Goal: Information Seeking & Learning: Learn about a topic

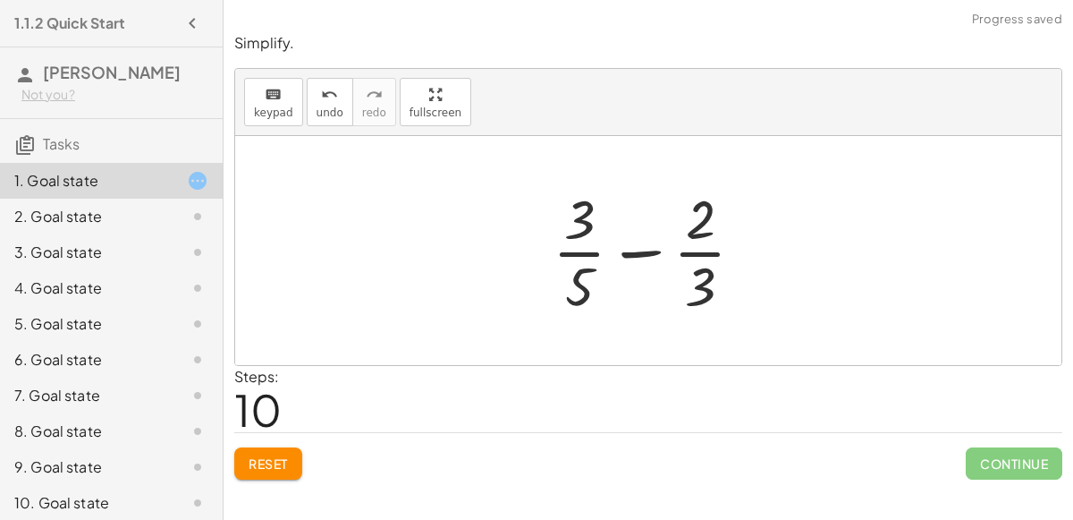
click at [300, 469] on button "Reset" at bounding box center [268, 463] width 68 height 32
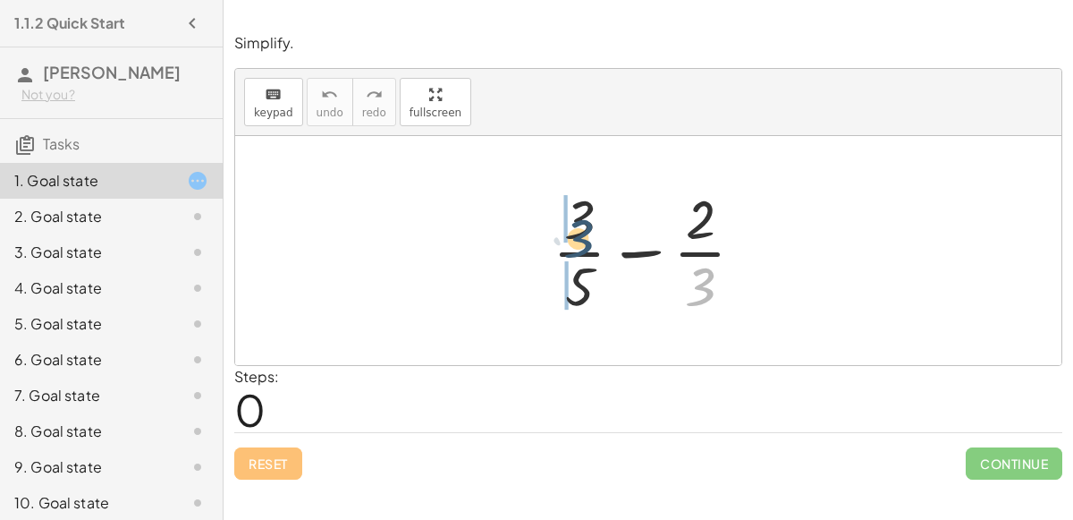
drag, startPoint x: 696, startPoint y: 291, endPoint x: 561, endPoint y: 237, distance: 145.3
click at [561, 237] on div at bounding box center [656, 251] width 224 height 138
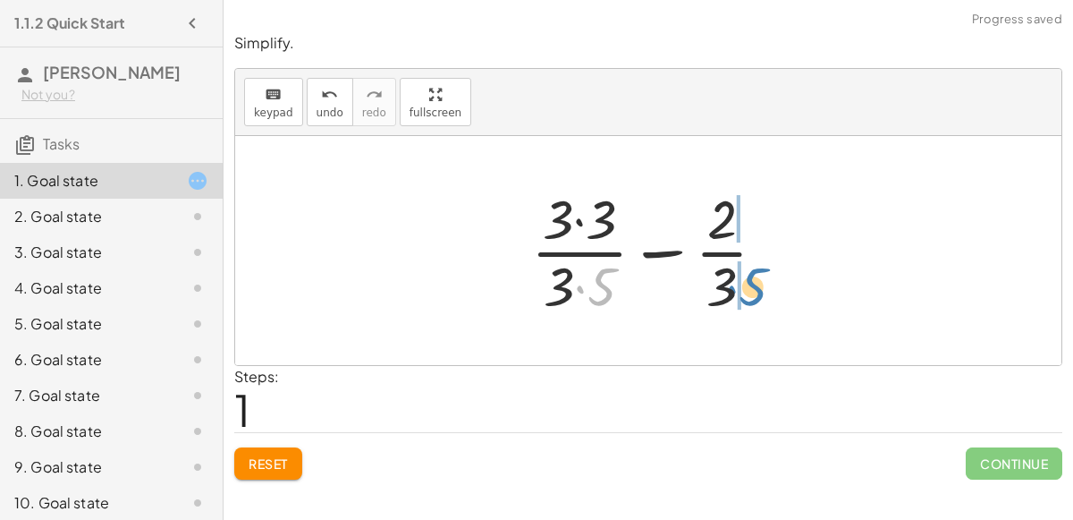
drag, startPoint x: 600, startPoint y: 277, endPoint x: 751, endPoint y: 277, distance: 150.3
click at [751, 277] on div at bounding box center [655, 251] width 267 height 138
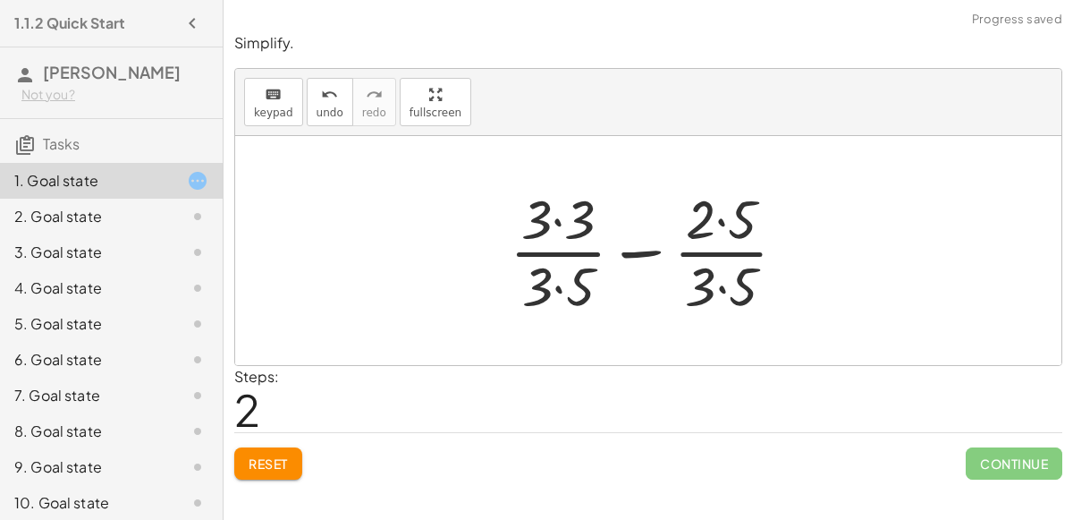
click at [734, 283] on div at bounding box center [655, 251] width 309 height 138
click at [566, 279] on div at bounding box center [656, 251] width 308 height 138
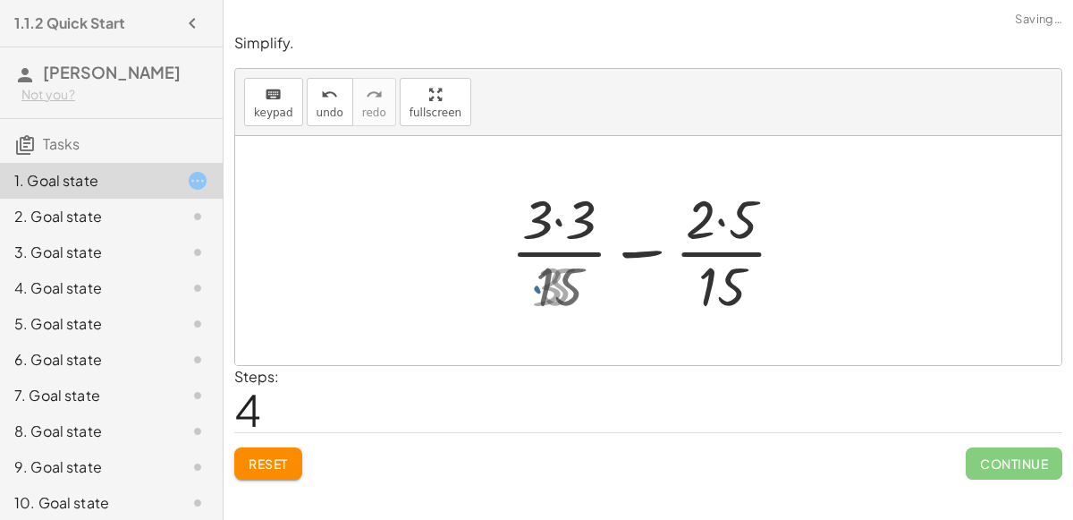
click at [567, 224] on div at bounding box center [656, 251] width 308 height 138
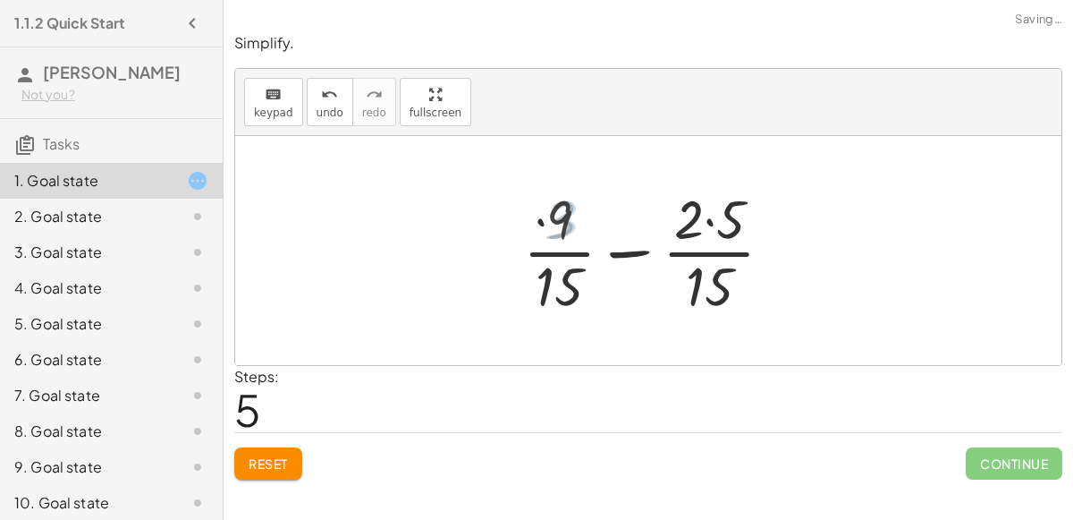
click at [719, 214] on div at bounding box center [655, 251] width 281 height 138
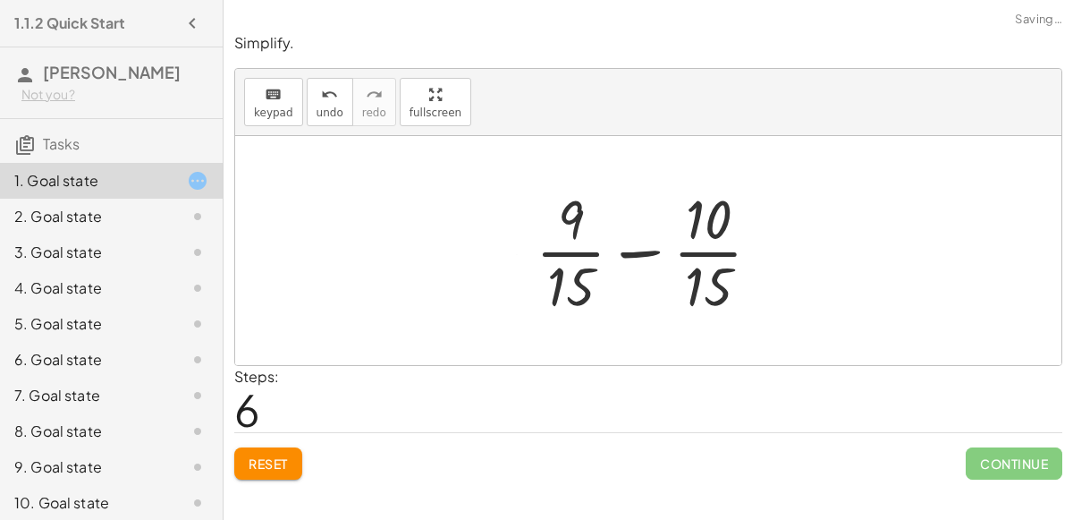
click at [650, 249] on div at bounding box center [656, 251] width 258 height 138
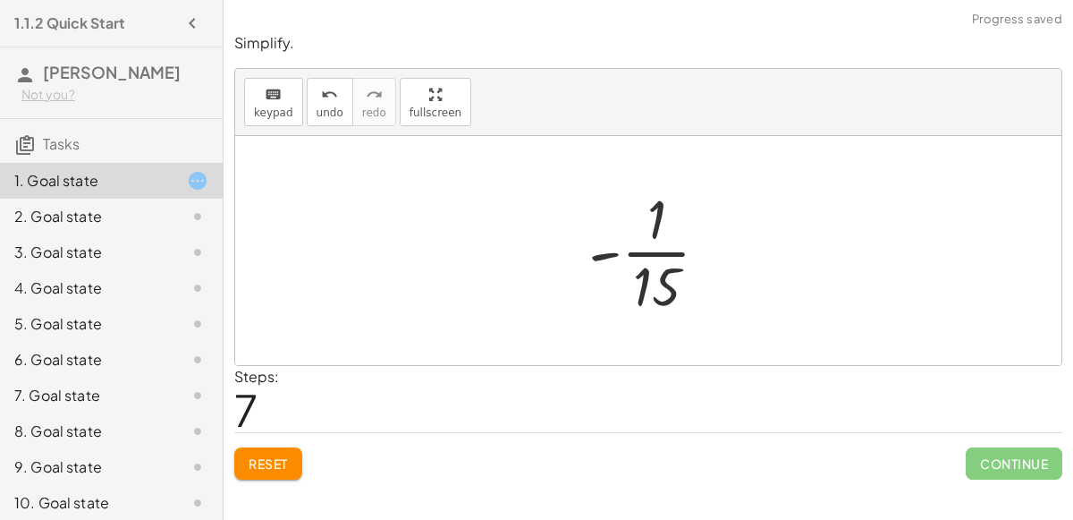
click at [657, 246] on div at bounding box center [656, 251] width 153 height 138
click at [609, 256] on div at bounding box center [656, 251] width 153 height 138
drag, startPoint x: 608, startPoint y: 254, endPoint x: 708, endPoint y: 250, distance: 99.4
click at [708, 250] on div at bounding box center [656, 251] width 153 height 138
click at [664, 247] on div at bounding box center [656, 251] width 153 height 138
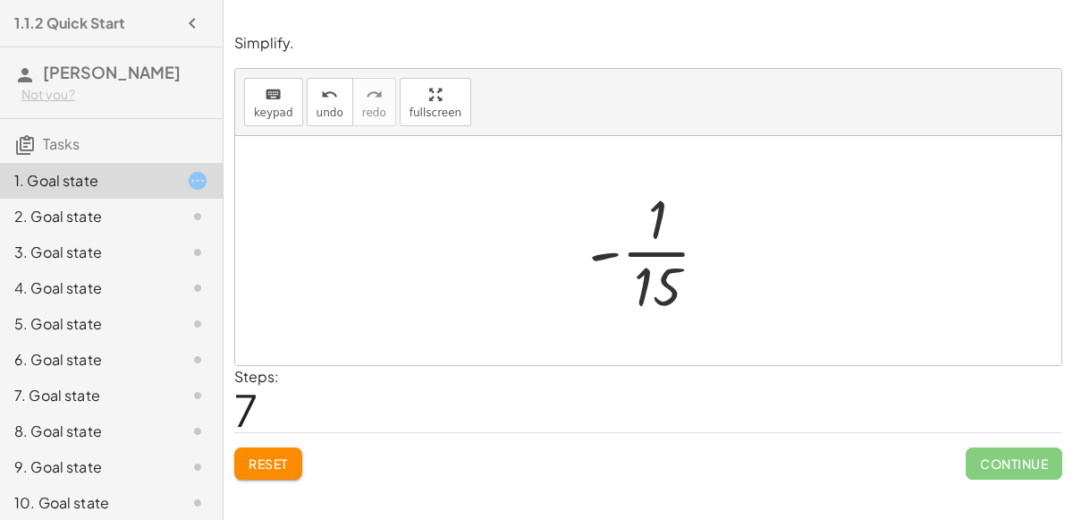
click at [651, 218] on div at bounding box center [656, 251] width 153 height 138
drag, startPoint x: 646, startPoint y: 278, endPoint x: 642, endPoint y: 201, distance: 77.0
click at [642, 201] on div at bounding box center [656, 251] width 153 height 138
click at [646, 206] on div at bounding box center [656, 251] width 153 height 138
click at [659, 218] on div at bounding box center [656, 251] width 153 height 138
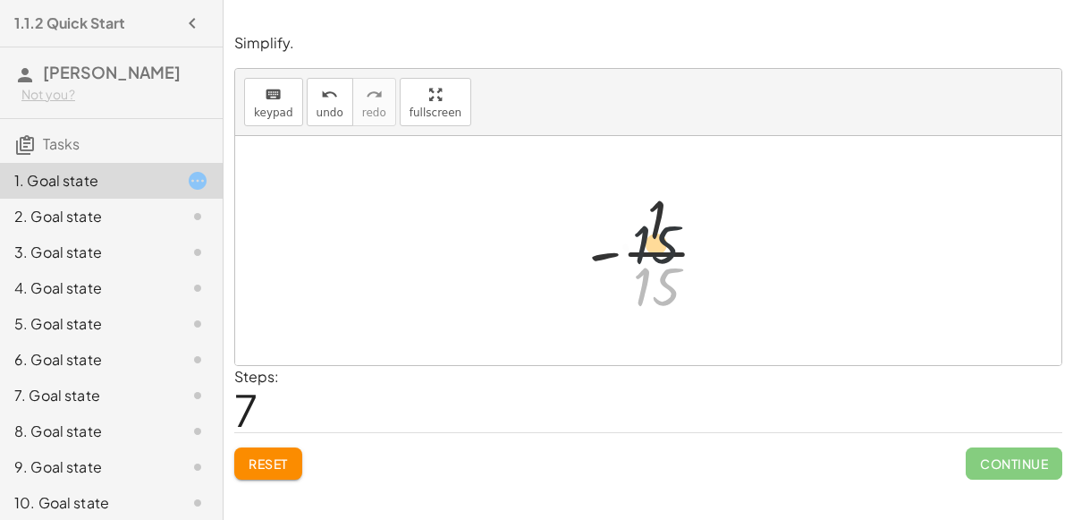
drag, startPoint x: 651, startPoint y: 283, endPoint x: 653, endPoint y: 200, distance: 82.3
click at [653, 200] on div at bounding box center [656, 251] width 153 height 138
click at [653, 201] on div at bounding box center [656, 251] width 153 height 138
click at [284, 465] on span "Reset" at bounding box center [268, 463] width 39 height 16
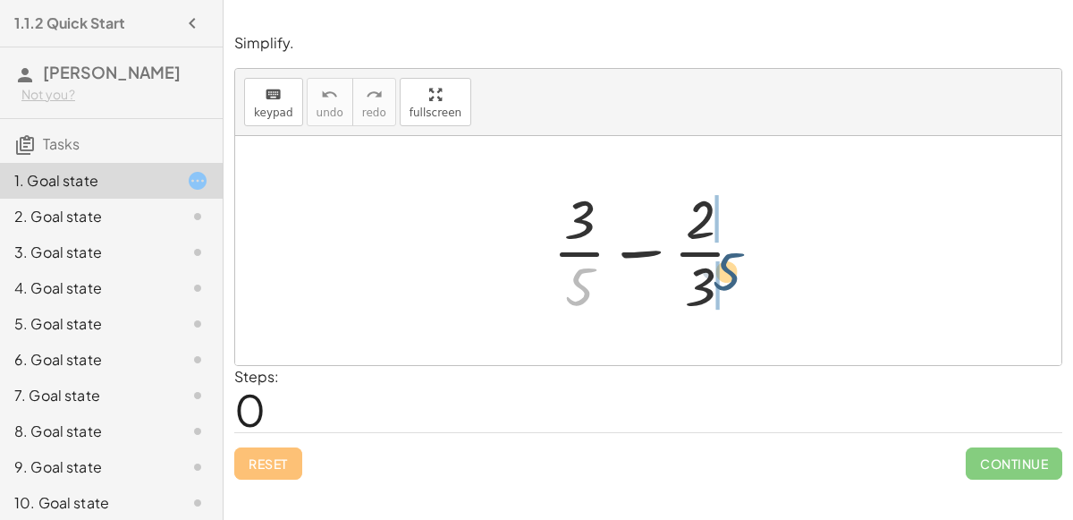
drag, startPoint x: 580, startPoint y: 280, endPoint x: 728, endPoint y: 267, distance: 149.1
click at [728, 267] on div at bounding box center [656, 251] width 224 height 138
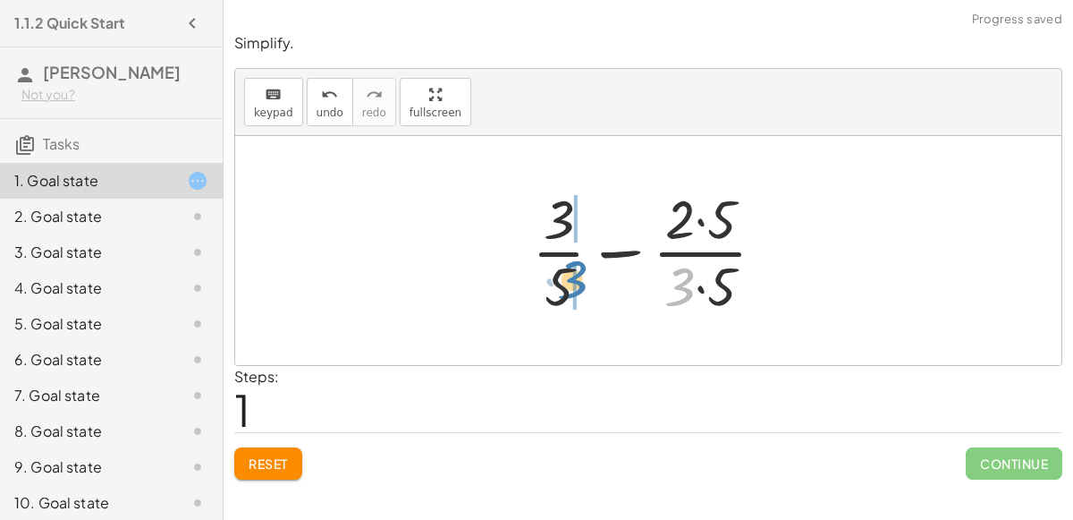
drag, startPoint x: 684, startPoint y: 285, endPoint x: 578, endPoint y: 279, distance: 106.6
click at [578, 279] on div at bounding box center [656, 251] width 266 height 138
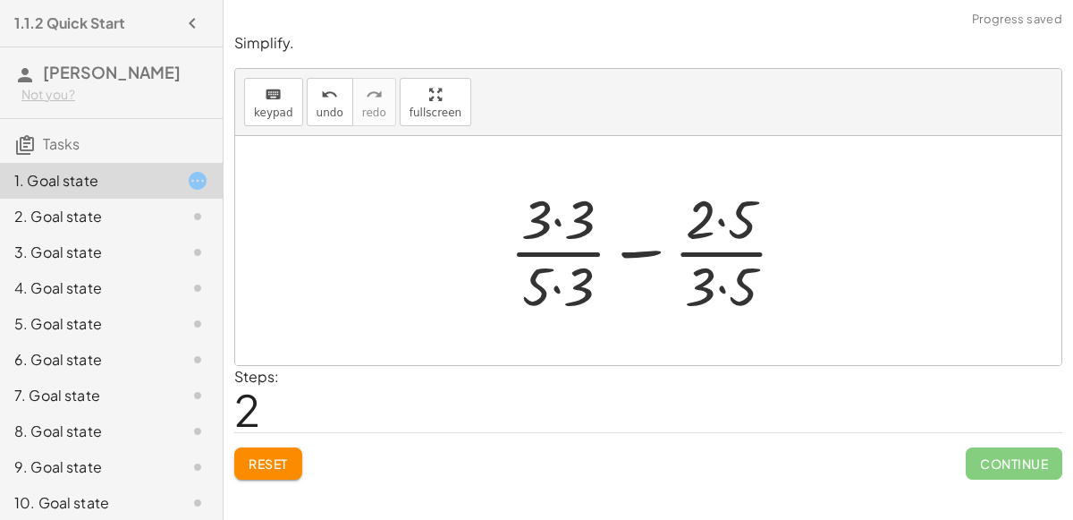
click at [589, 227] on div at bounding box center [655, 251] width 309 height 138
click at [563, 283] on div at bounding box center [655, 251] width 307 height 138
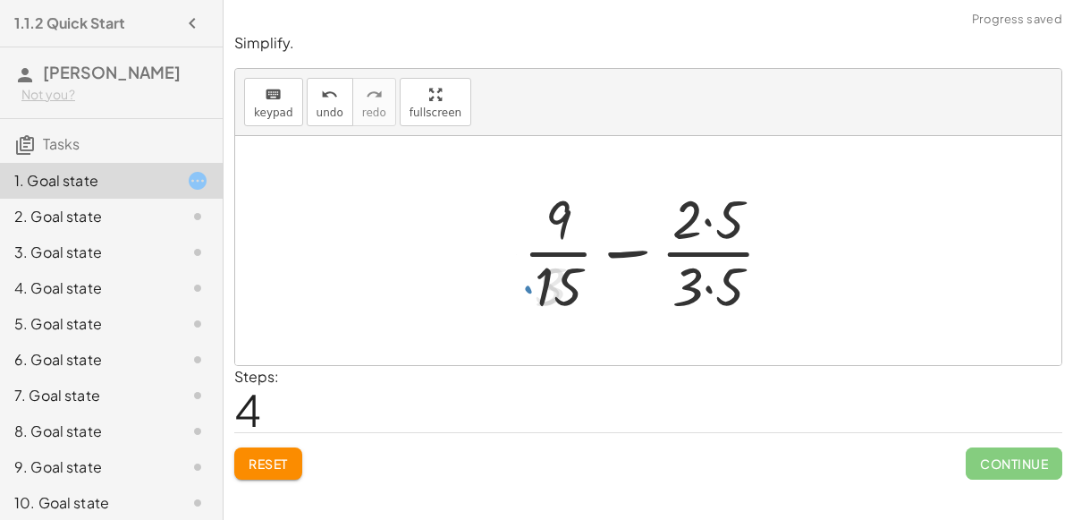
click at [713, 210] on div at bounding box center [655, 251] width 282 height 138
click at [711, 283] on div at bounding box center [655, 251] width 282 height 138
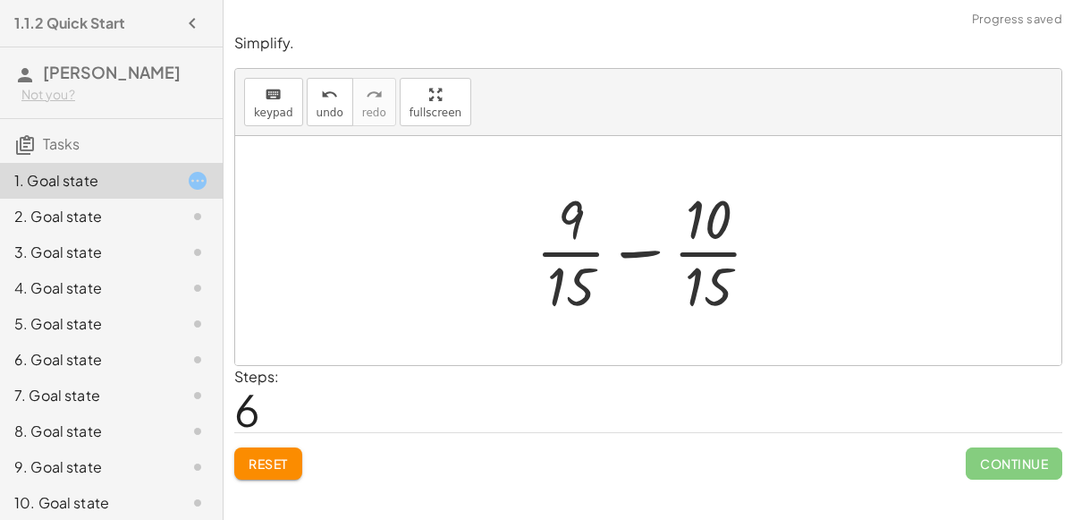
click at [696, 255] on div at bounding box center [656, 251] width 258 height 138
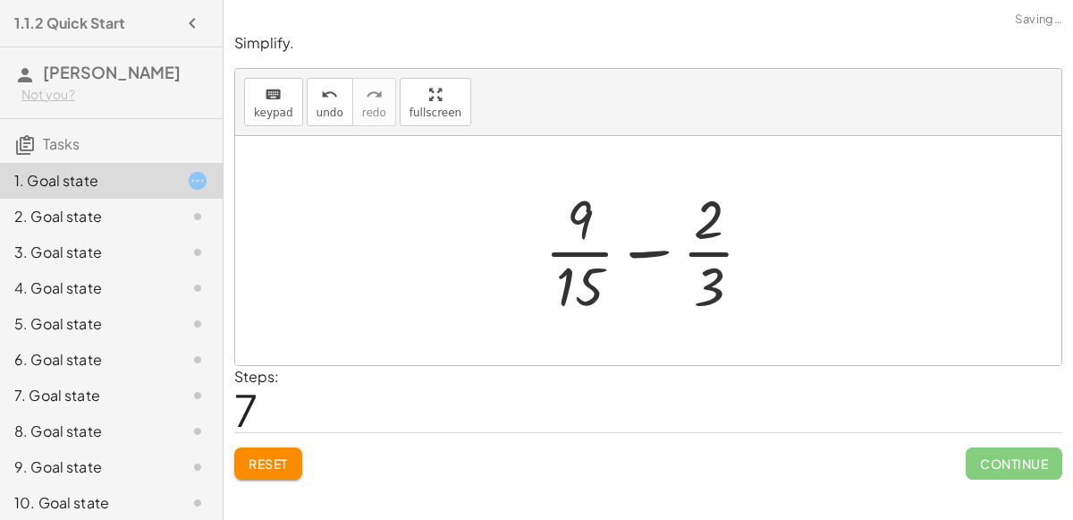
click at [579, 244] on div at bounding box center [656, 251] width 241 height 138
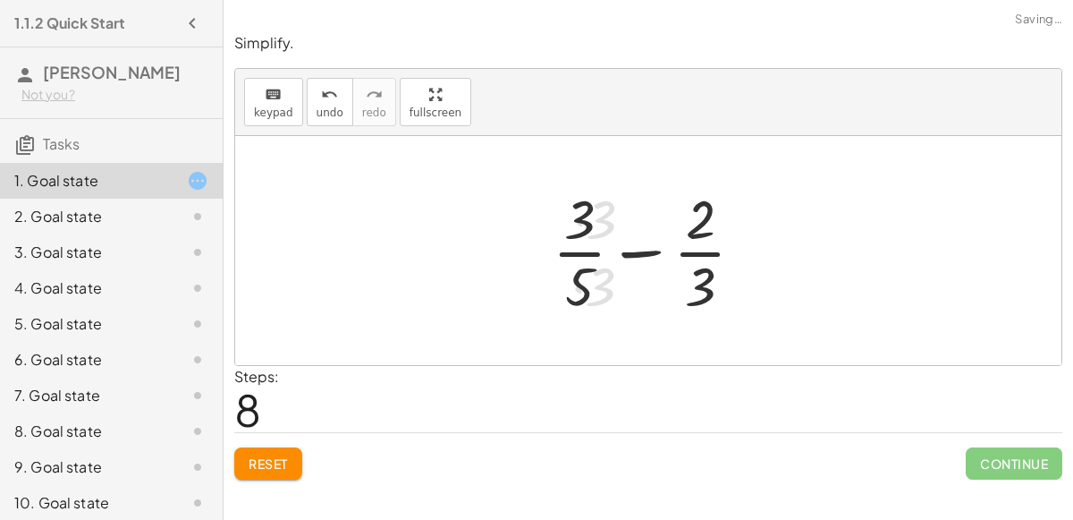
click at [636, 251] on div at bounding box center [656, 251] width 224 height 138
click at [277, 455] on span "Reset" at bounding box center [268, 463] width 39 height 16
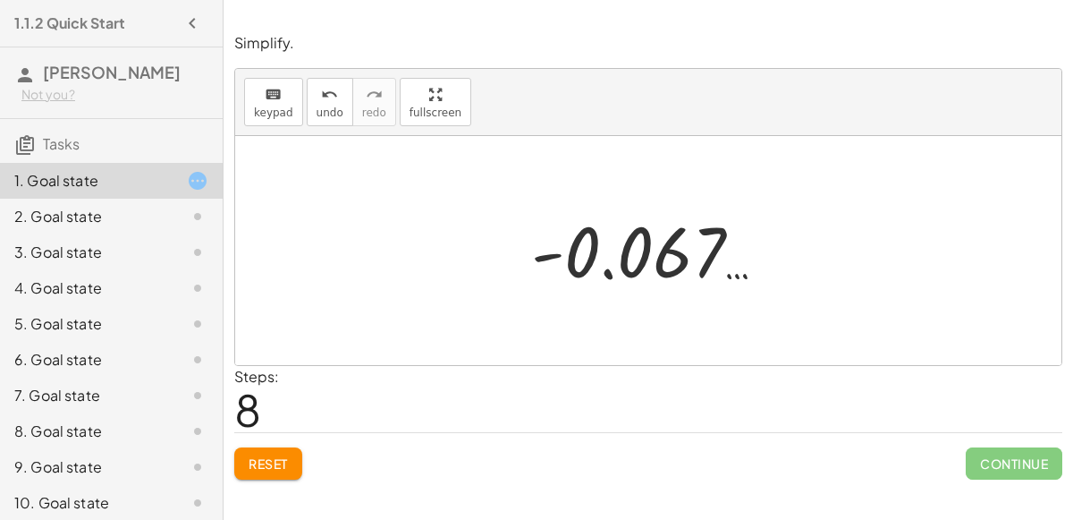
click at [290, 458] on button "Reset" at bounding box center [268, 463] width 68 height 32
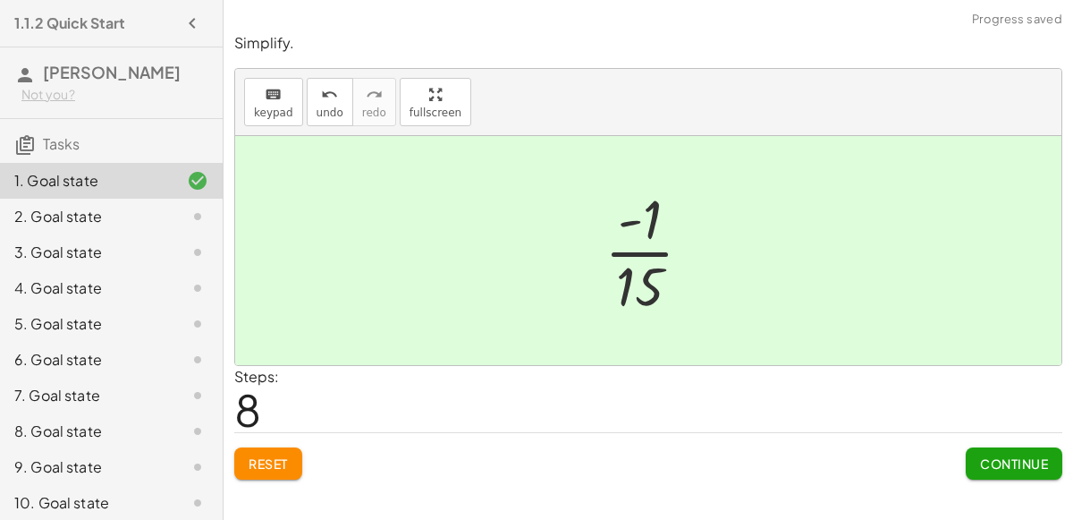
click at [1007, 457] on span "Continue" at bounding box center [1014, 463] width 68 height 16
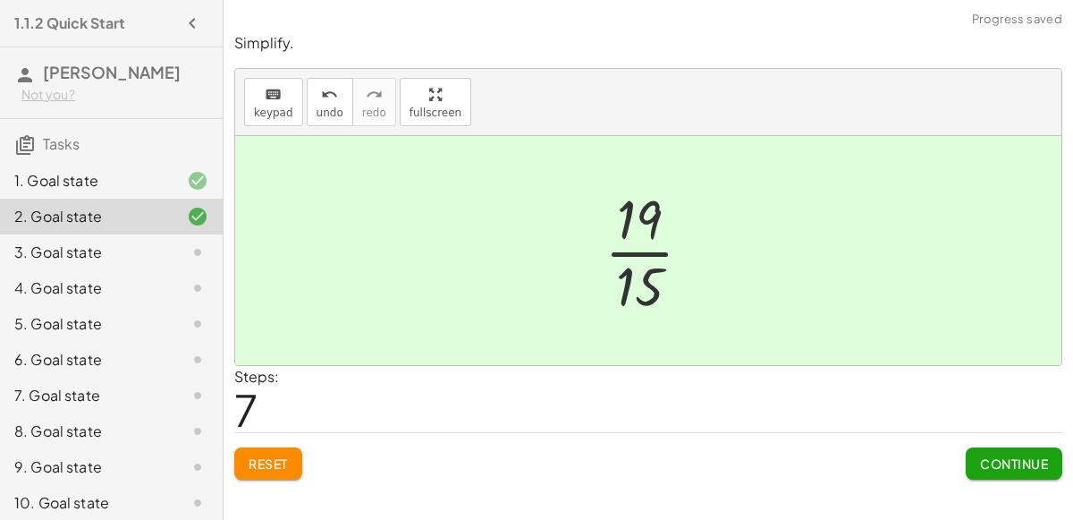
click at [991, 457] on span "Continue" at bounding box center [1014, 463] width 68 height 16
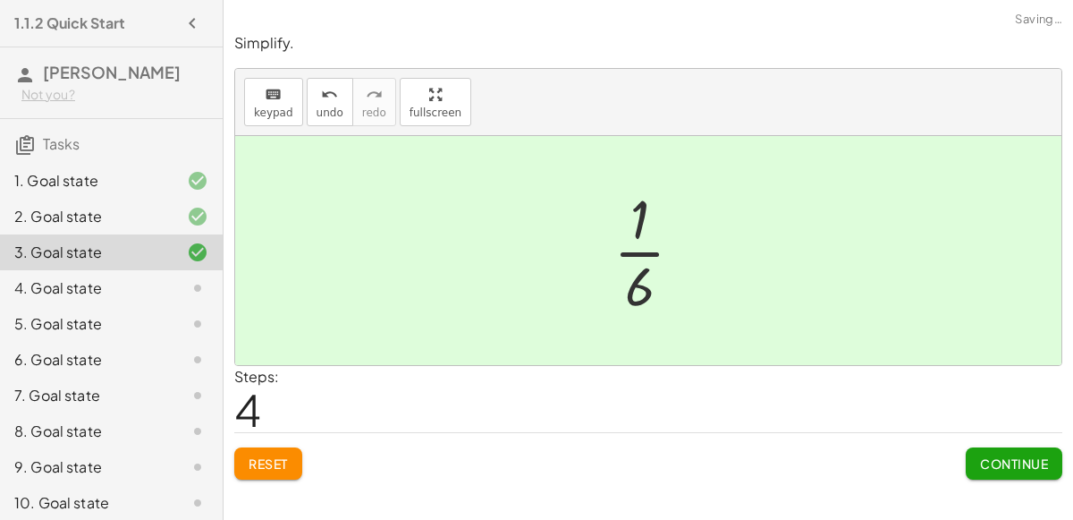
click at [996, 457] on span "Continue" at bounding box center [1014, 463] width 68 height 16
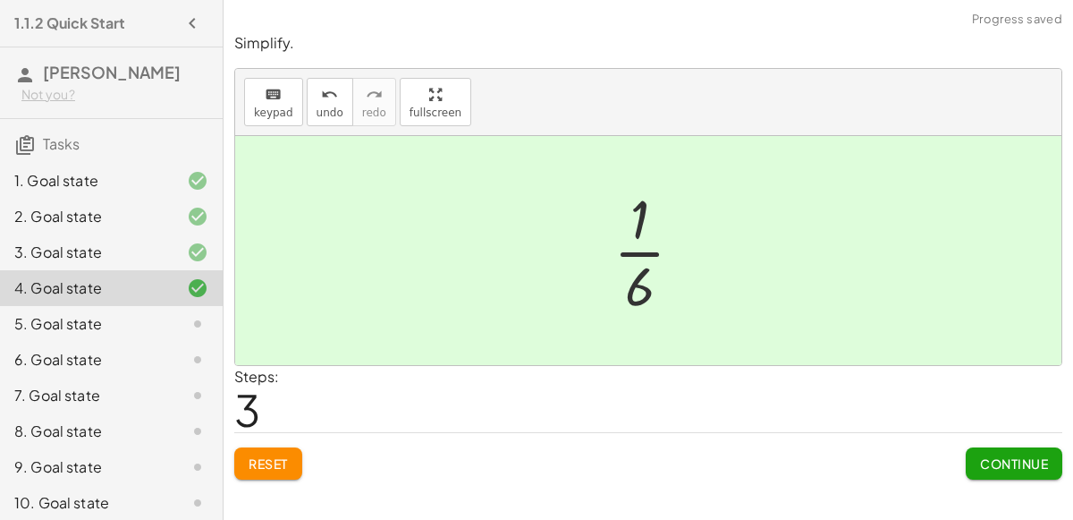
click at [984, 456] on span "Continue" at bounding box center [1014, 463] width 68 height 16
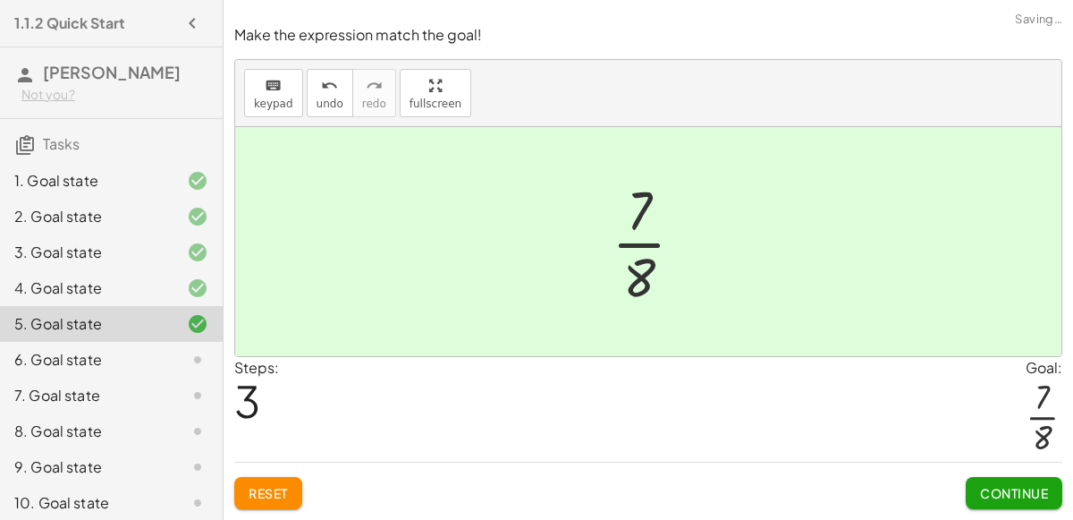
click at [1009, 493] on span "Continue" at bounding box center [1014, 493] width 68 height 16
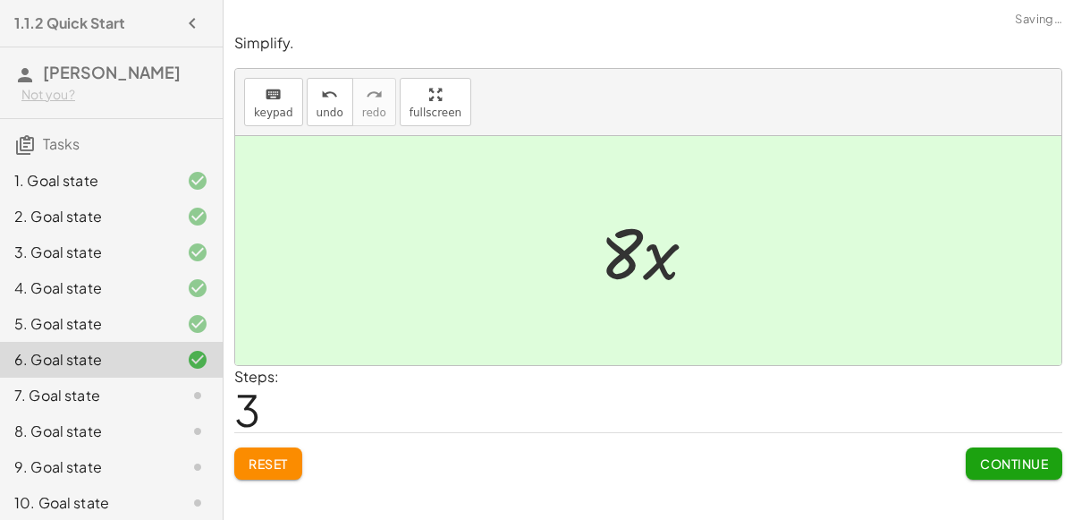
click at [996, 468] on span "Continue" at bounding box center [1014, 463] width 68 height 16
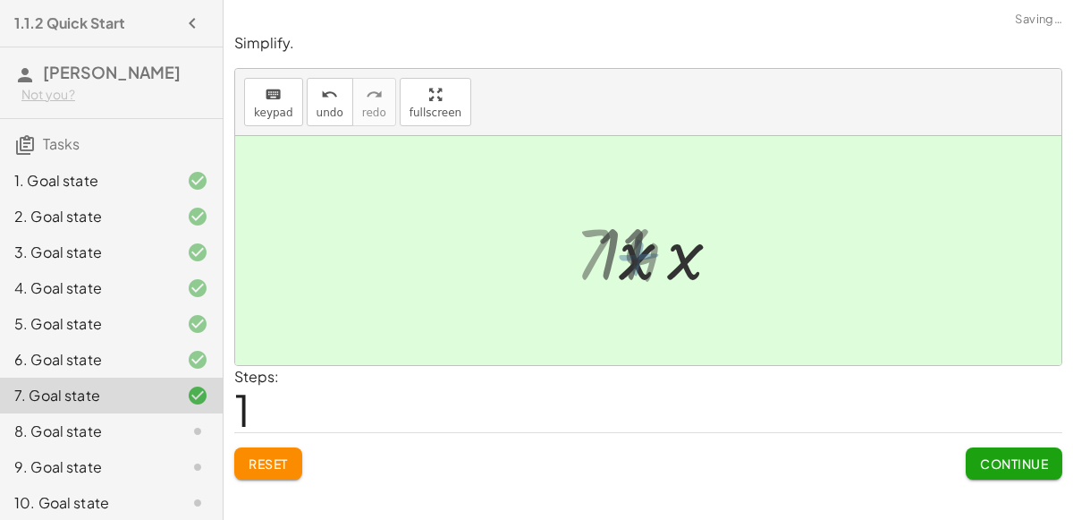
click at [988, 466] on span "Continue" at bounding box center [1014, 463] width 68 height 16
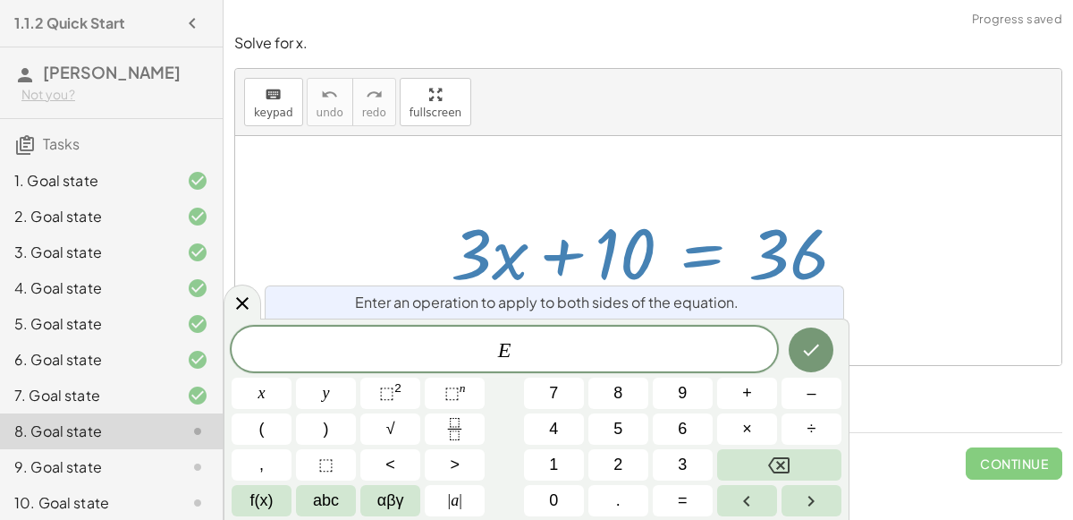
click at [791, 401] on button "–" at bounding box center [812, 392] width 60 height 31
click at [556, 477] on button "1" at bounding box center [554, 464] width 60 height 31
click at [573, 494] on button "0" at bounding box center [554, 500] width 60 height 31
click at [805, 359] on icon "Done" at bounding box center [811, 349] width 21 height 21
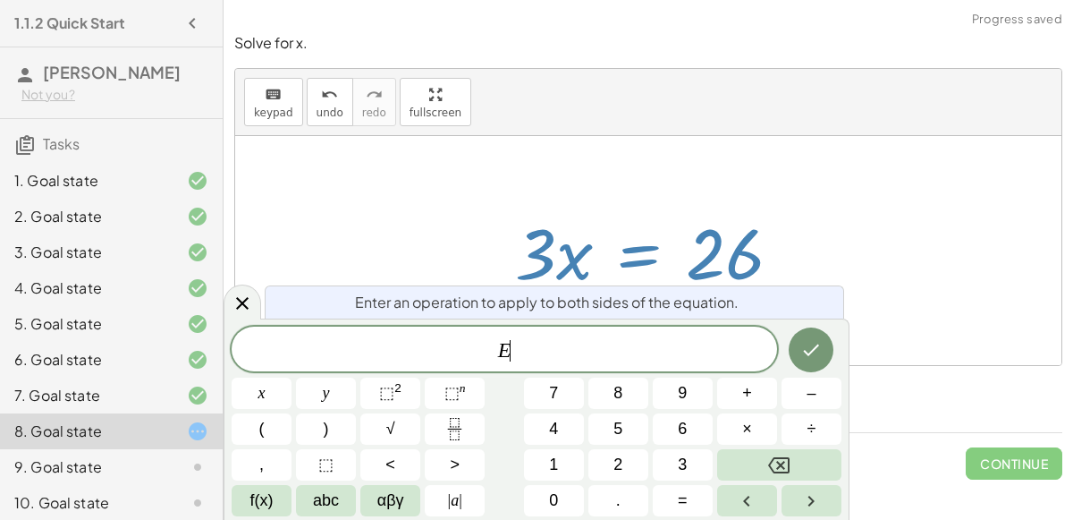
click at [454, 428] on rect "Fraction" at bounding box center [454, 428] width 13 height 1
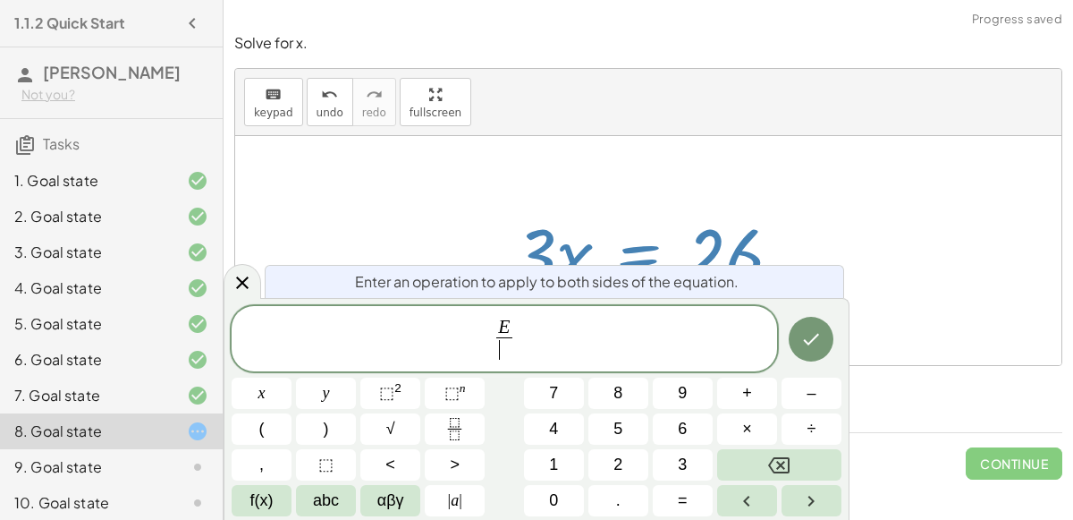
click at [666, 475] on button "3" at bounding box center [683, 464] width 60 height 31
click at [812, 339] on icon "Done" at bounding box center [811, 338] width 21 height 21
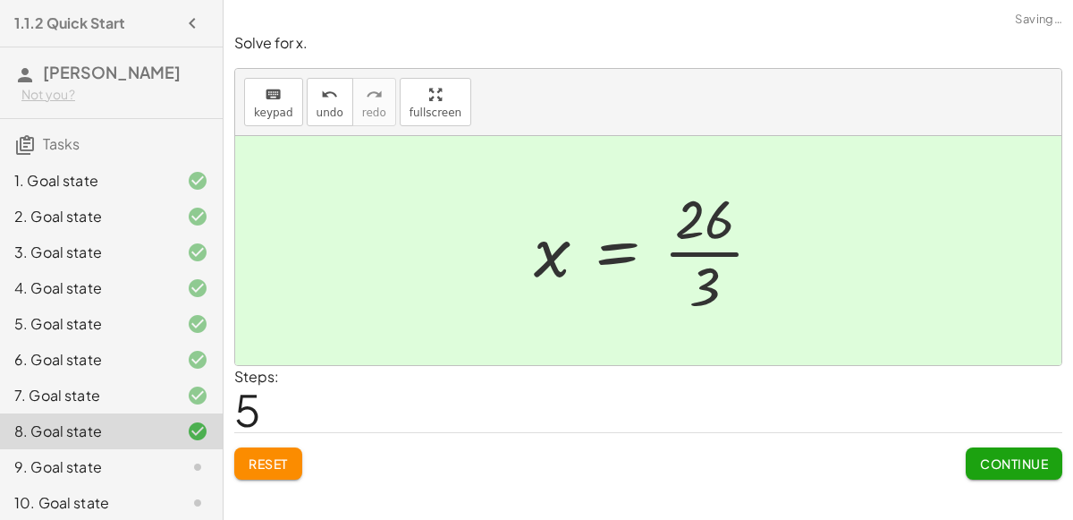
click at [1002, 467] on span "Continue" at bounding box center [1014, 463] width 68 height 16
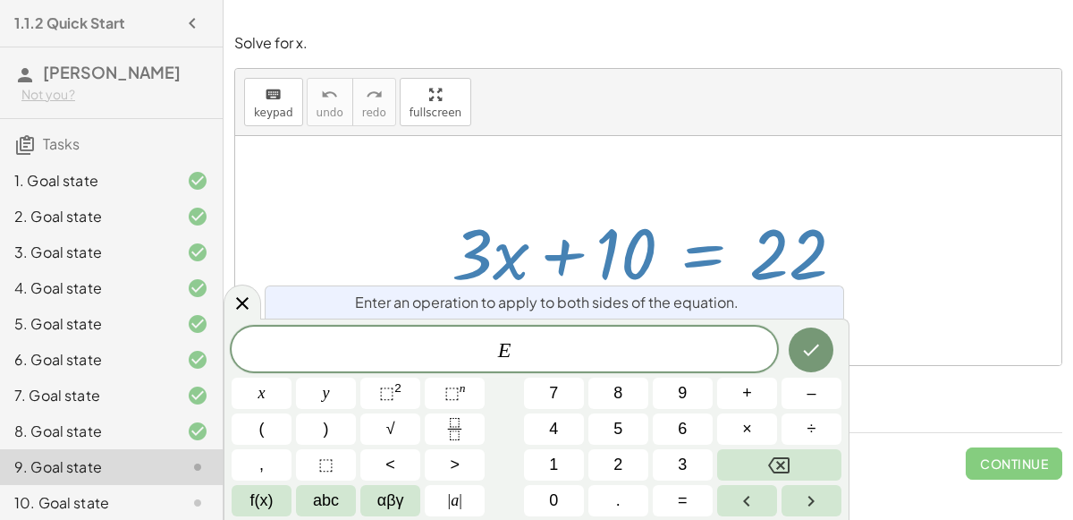
click at [802, 394] on button "–" at bounding box center [812, 392] width 60 height 31
click at [563, 468] on button "1" at bounding box center [554, 464] width 60 height 31
click at [559, 491] on button "0" at bounding box center [554, 500] width 60 height 31
click at [827, 353] on button "Done" at bounding box center [811, 349] width 45 height 45
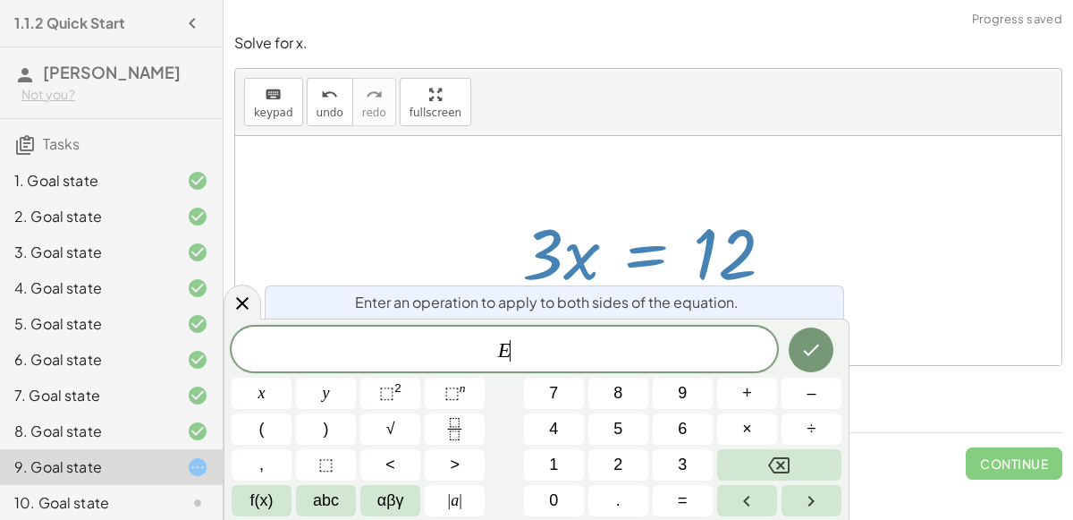
click at [447, 434] on icon "Fraction" at bounding box center [455, 429] width 22 height 22
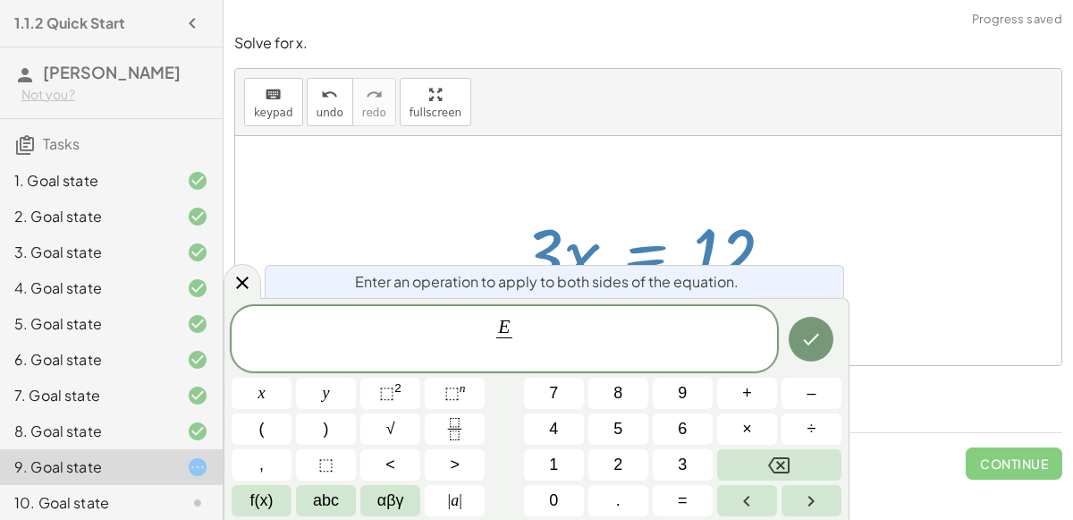
click at [675, 465] on button "3" at bounding box center [683, 464] width 60 height 31
click at [808, 344] on icon "Done" at bounding box center [812, 340] width 16 height 12
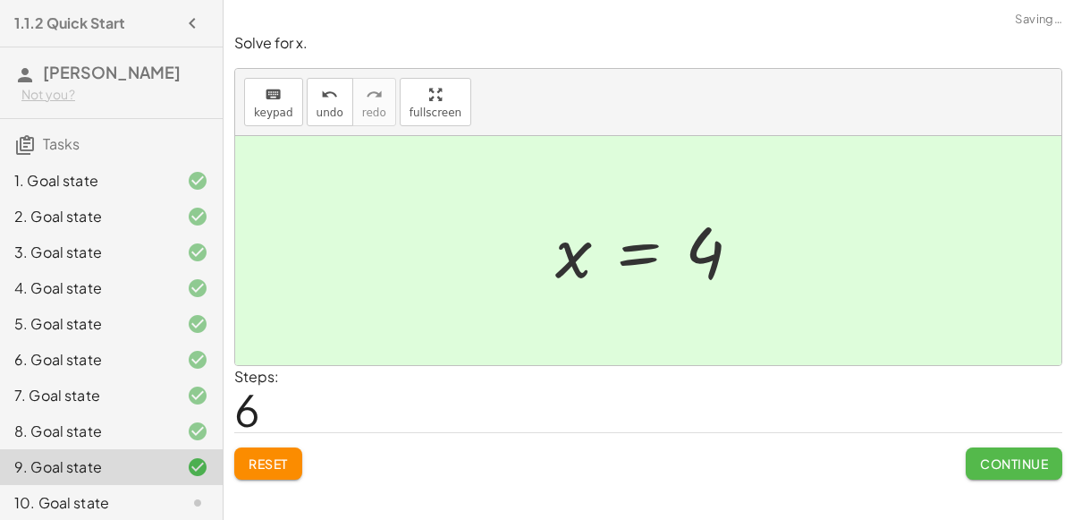
click at [984, 450] on button "Continue" at bounding box center [1014, 463] width 97 height 32
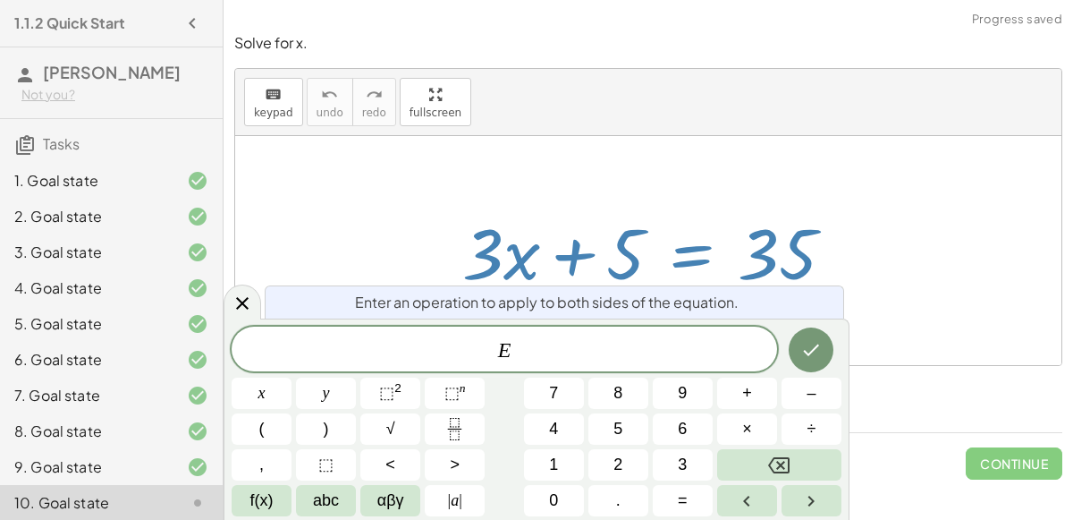
click at [801, 394] on button "–" at bounding box center [812, 392] width 60 height 31
click at [632, 433] on button "5" at bounding box center [619, 428] width 60 height 31
click at [807, 350] on icon "Done" at bounding box center [811, 349] width 21 height 21
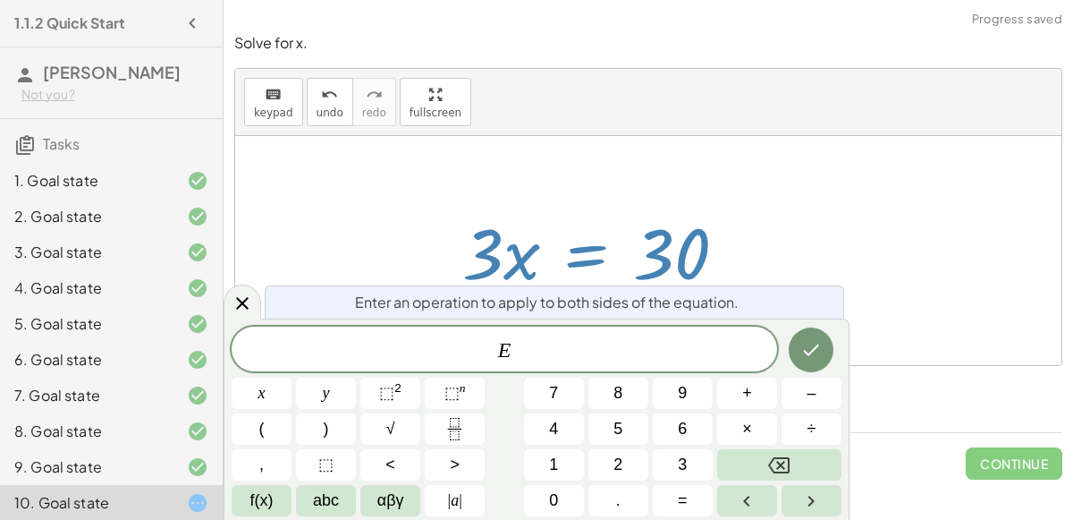
click at [471, 428] on button "Fraction" at bounding box center [455, 428] width 60 height 31
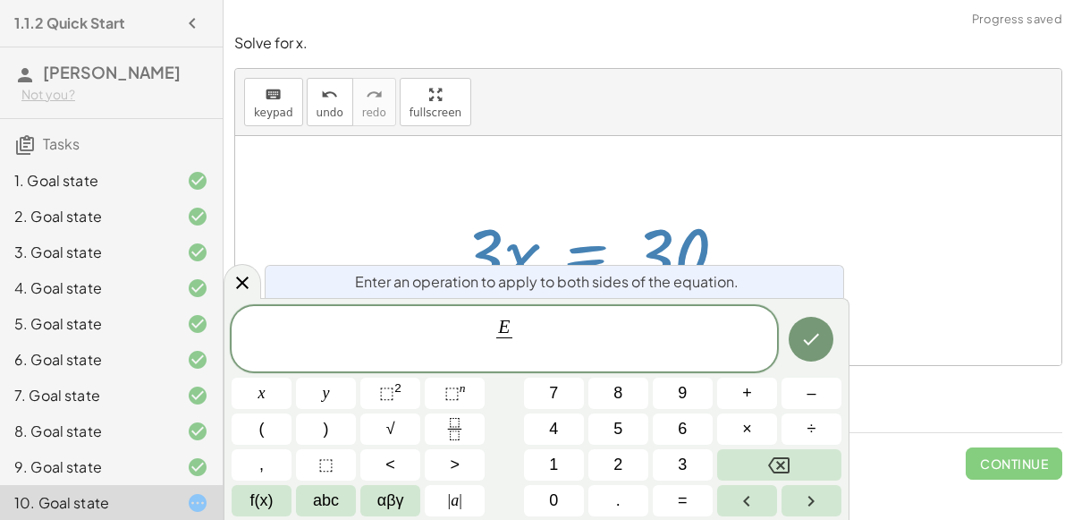
click at [683, 464] on span "3" at bounding box center [682, 465] width 9 height 24
click at [817, 360] on button "Done" at bounding box center [811, 339] width 45 height 45
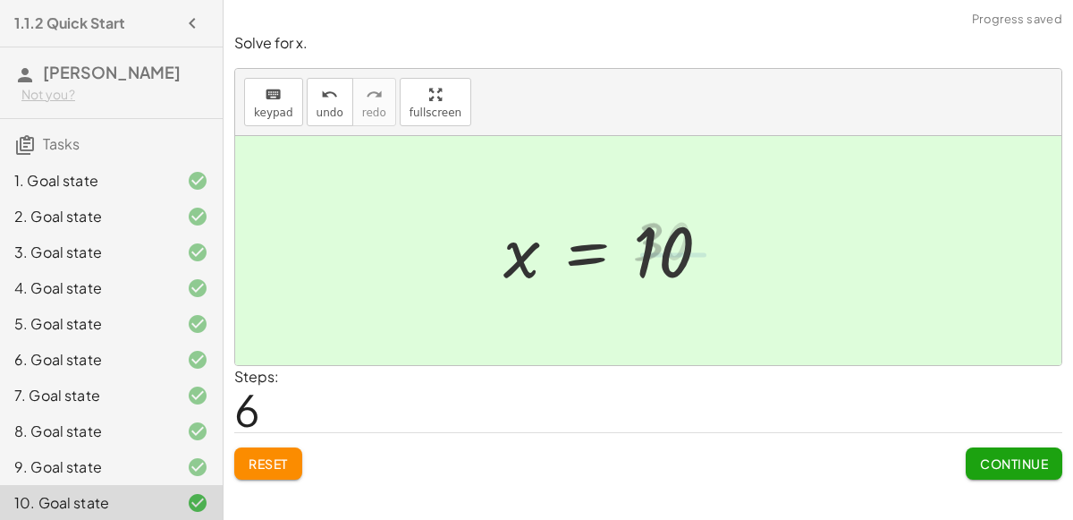
click at [997, 455] on span "Continue" at bounding box center [1014, 463] width 68 height 16
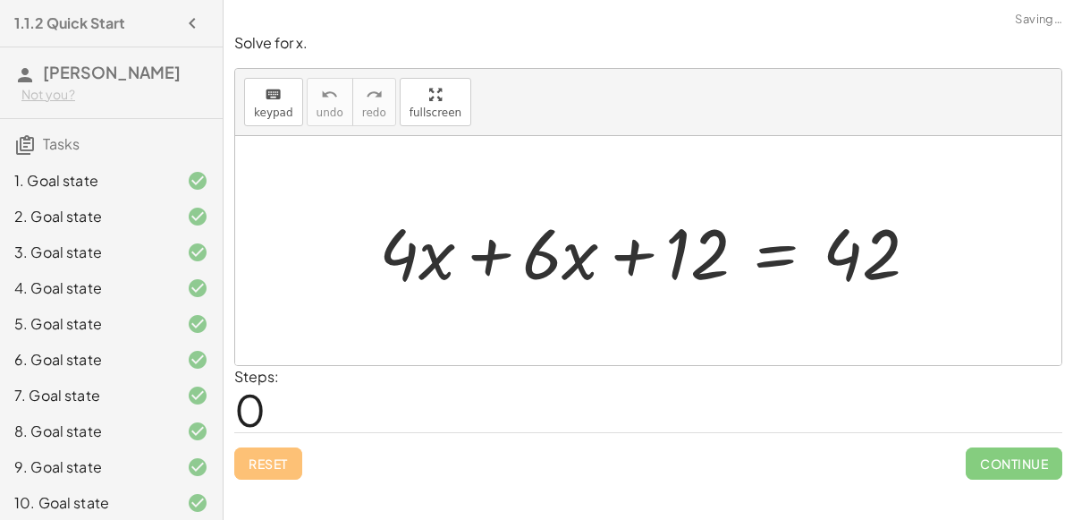
scroll to position [78, 0]
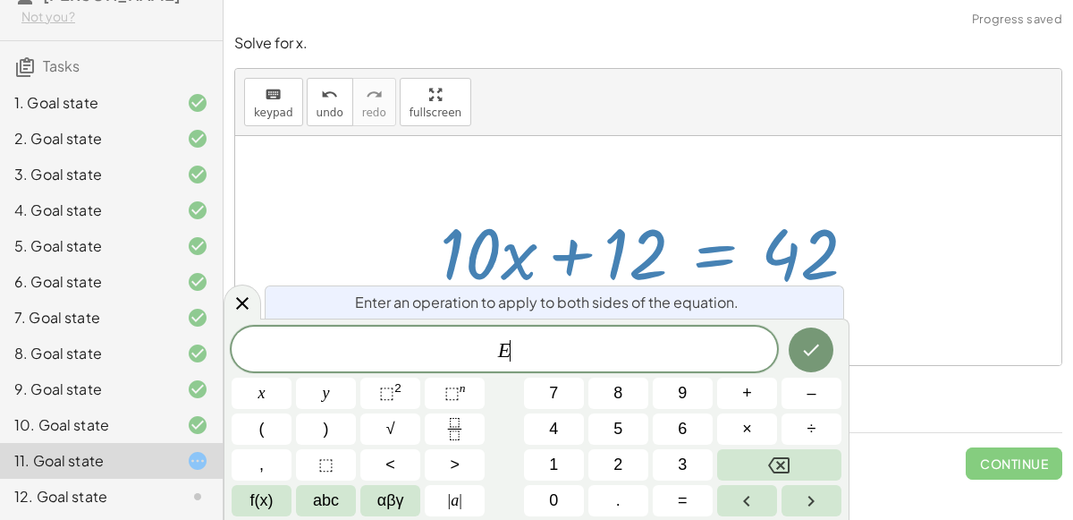
click at [794, 392] on button "–" at bounding box center [812, 392] width 60 height 31
click at [635, 479] on button "2" at bounding box center [619, 464] width 60 height 31
click at [765, 471] on button "Backspace" at bounding box center [779, 464] width 124 height 31
click at [562, 469] on button "1" at bounding box center [554, 464] width 60 height 31
click at [618, 468] on span "2" at bounding box center [618, 465] width 9 height 24
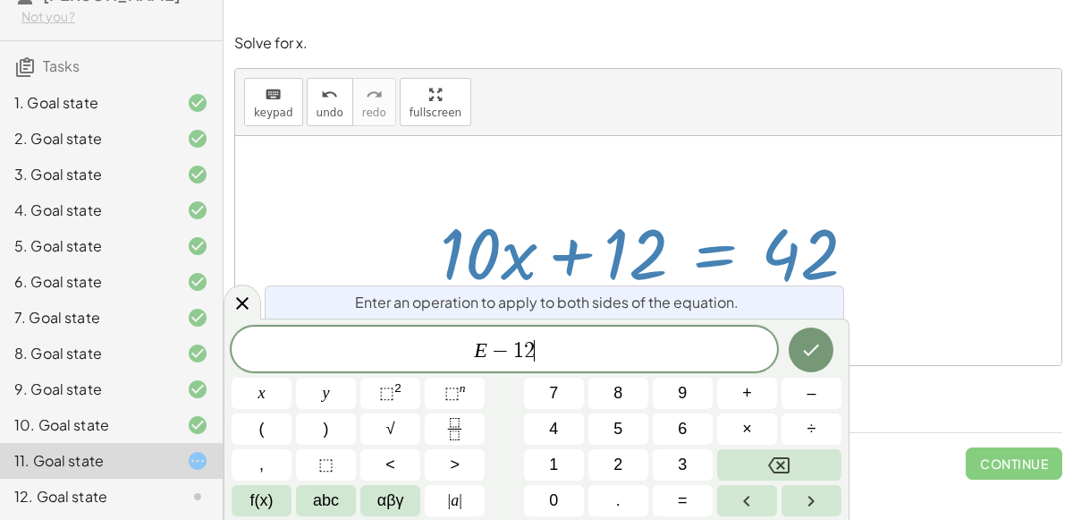
click at [797, 352] on button "Done" at bounding box center [811, 349] width 45 height 45
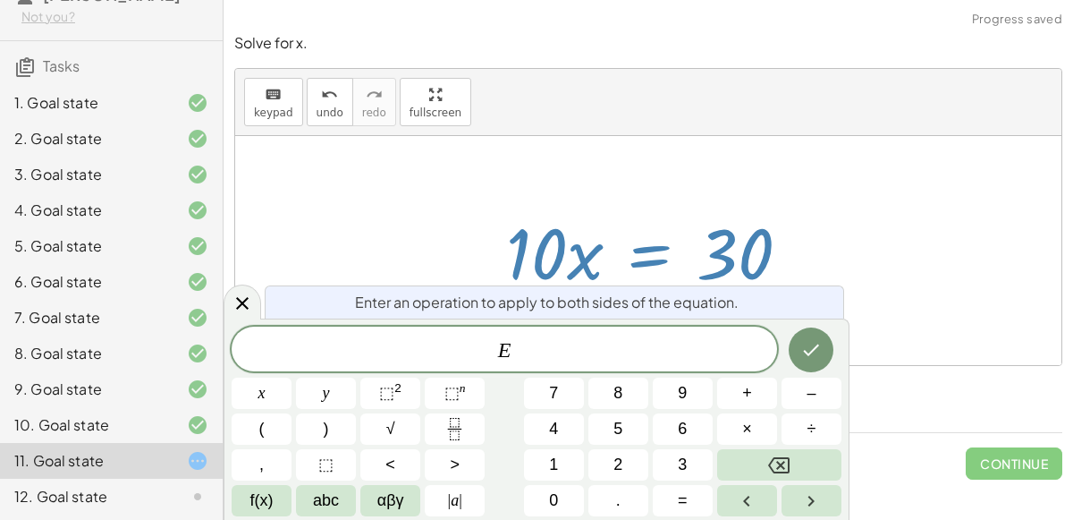
click at [454, 435] on icon "Fraction" at bounding box center [455, 429] width 22 height 22
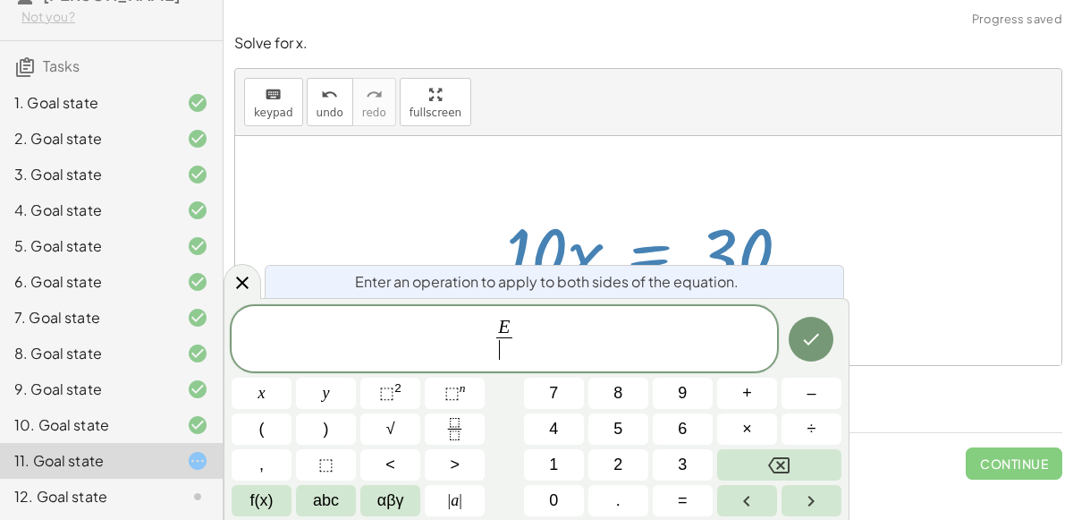
click at [573, 461] on button "1" at bounding box center [554, 464] width 60 height 31
click at [563, 492] on button "0" at bounding box center [554, 500] width 60 height 31
click at [806, 338] on icon "Done" at bounding box center [811, 338] width 21 height 21
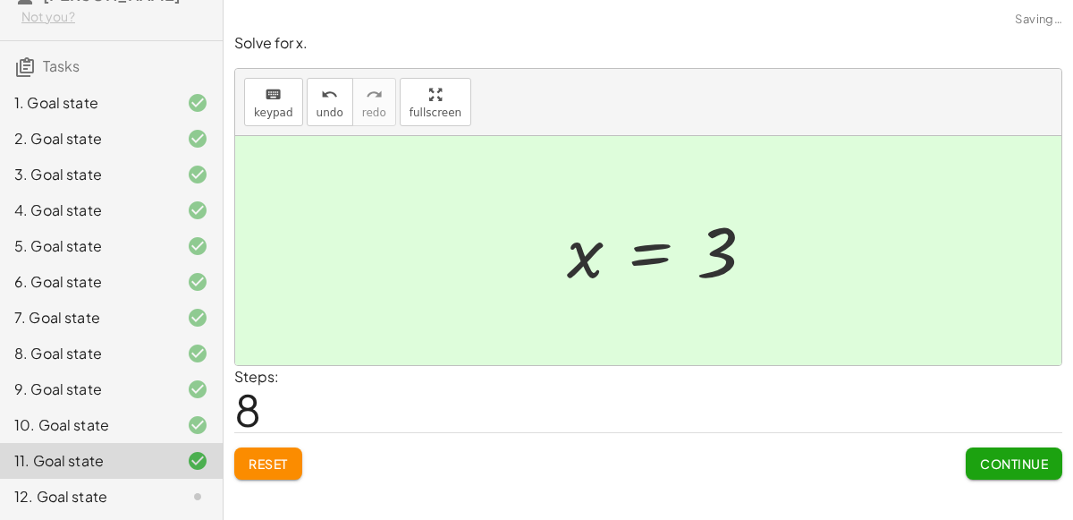
click at [980, 473] on button "Continue" at bounding box center [1014, 463] width 97 height 32
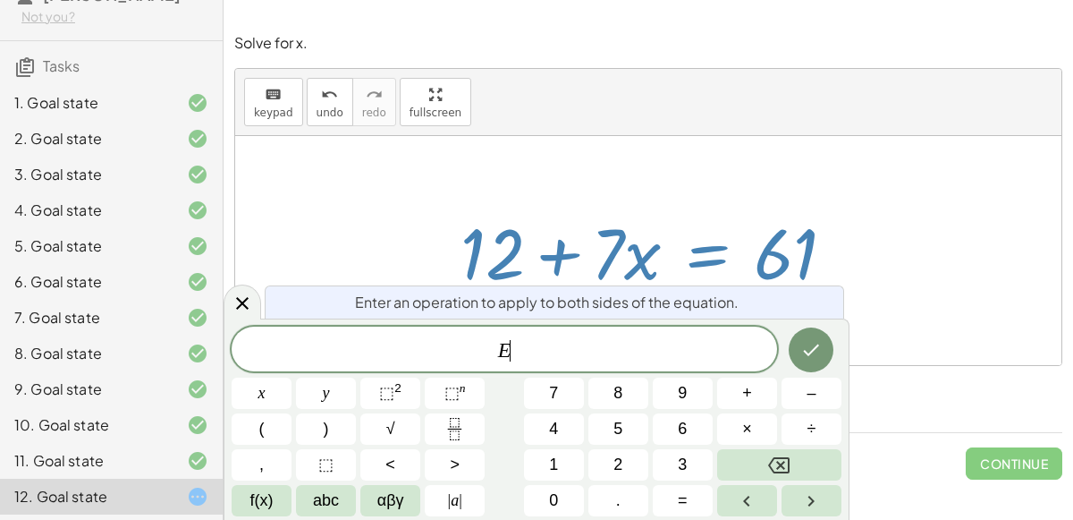
click at [810, 393] on span "–" at bounding box center [811, 393] width 9 height 24
click at [555, 463] on span "1" at bounding box center [553, 465] width 9 height 24
click at [620, 466] on span "2" at bounding box center [618, 465] width 9 height 24
click at [806, 365] on button "Done" at bounding box center [811, 349] width 45 height 45
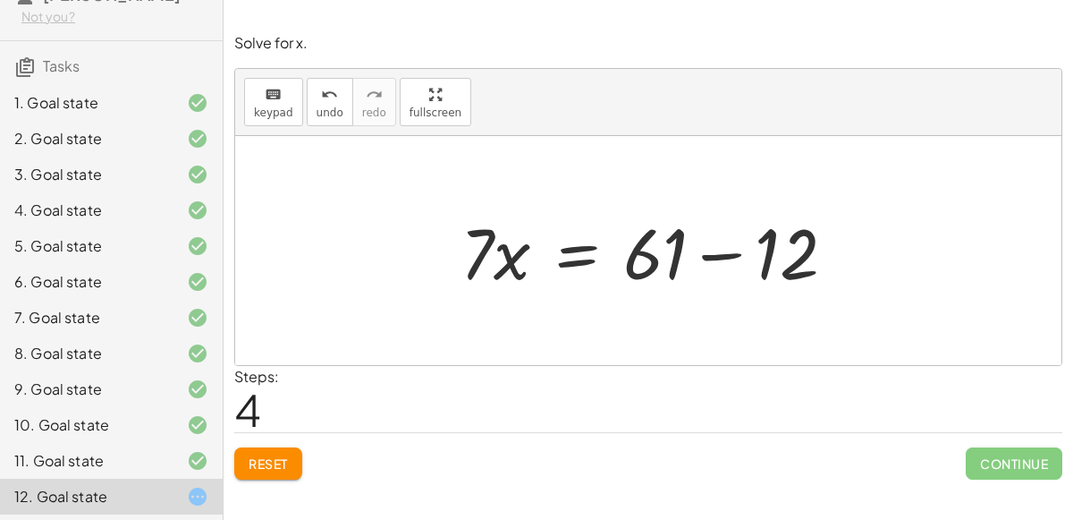
click at [707, 251] on div at bounding box center [655, 251] width 407 height 92
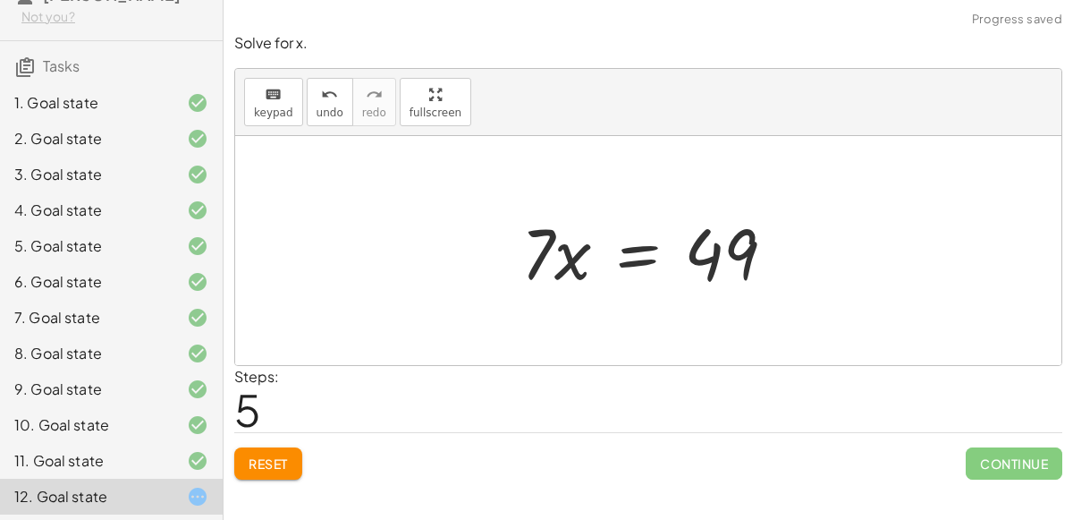
click at [645, 261] on div at bounding box center [656, 251] width 286 height 92
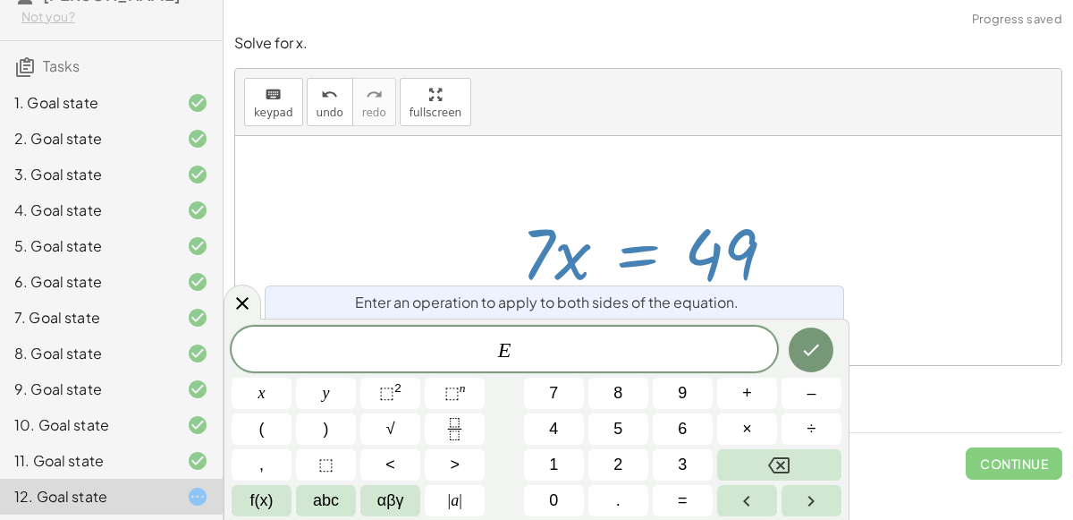
click at [457, 425] on icon "Fraction" at bounding box center [455, 429] width 22 height 22
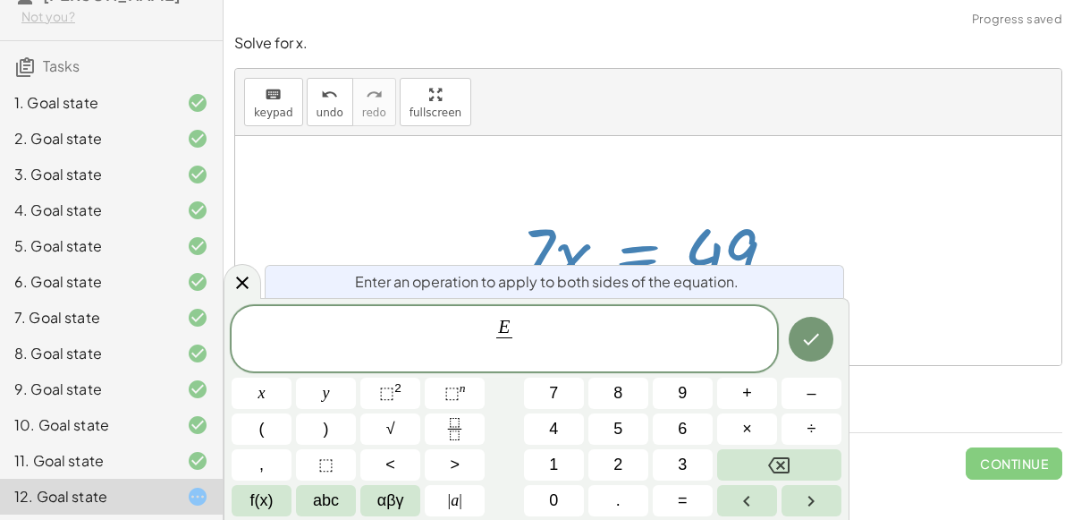
click at [557, 394] on span "7" at bounding box center [553, 393] width 9 height 24
click at [819, 347] on icon "Done" at bounding box center [811, 338] width 21 height 21
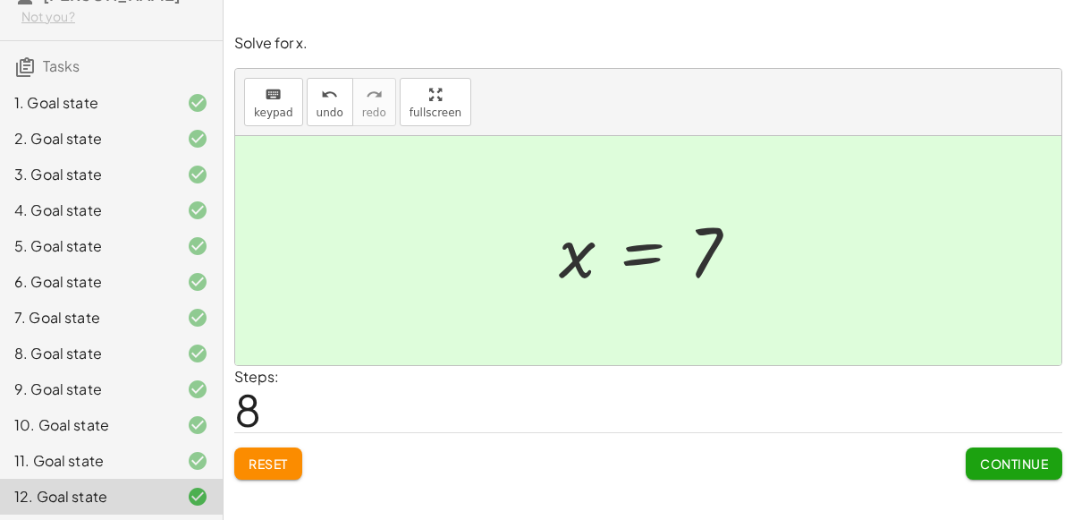
click at [1013, 477] on button "Continue" at bounding box center [1014, 463] width 97 height 32
